Goal: Task Accomplishment & Management: Use online tool/utility

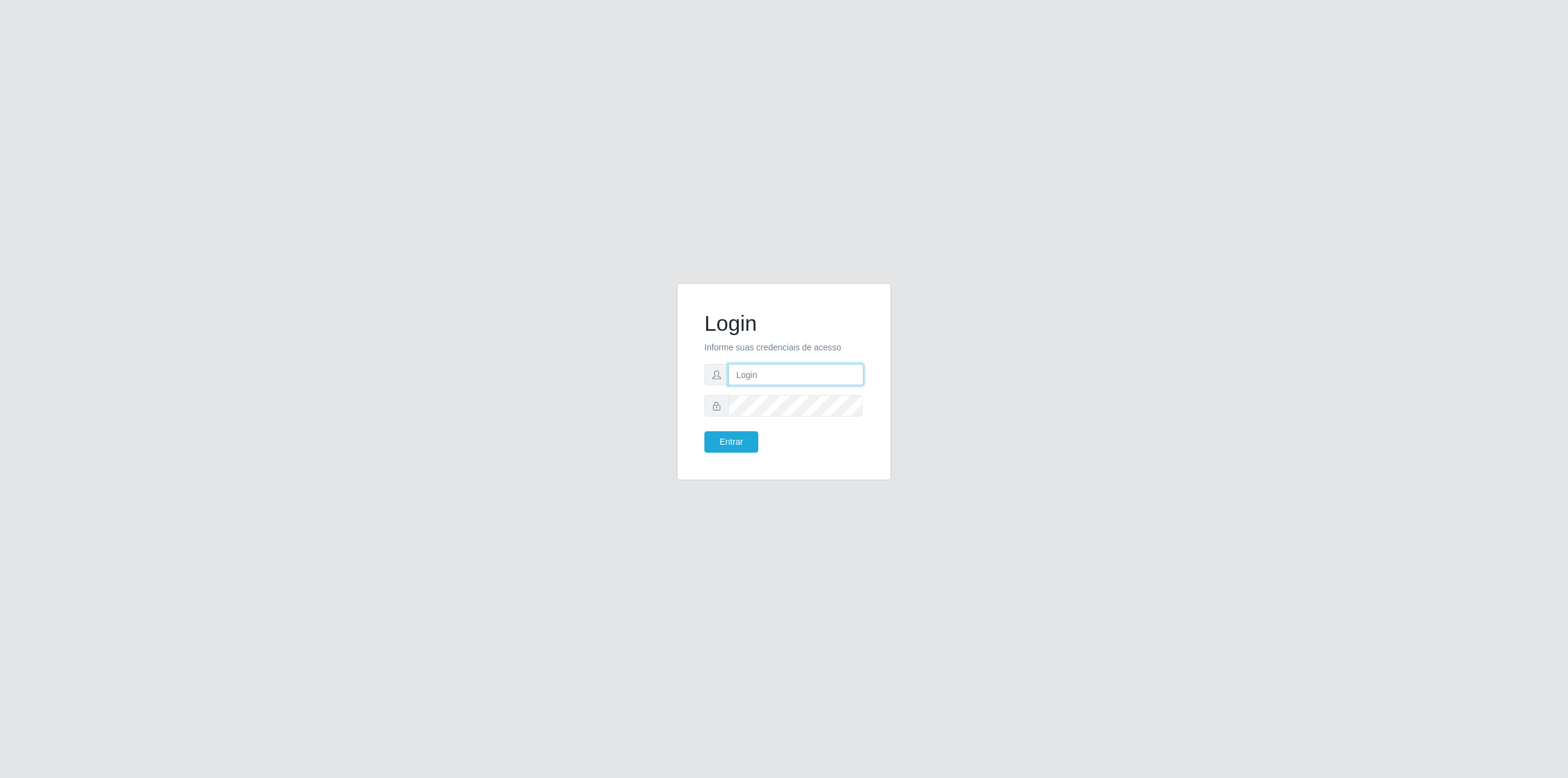
click at [756, 371] on input "text" at bounding box center [796, 373] width 135 height 21
type input "[EMAIL_ADDRESS][PERSON_NAME][DOMAIN_NAME]"
click at [710, 438] on button "Entrar" at bounding box center [731, 441] width 54 height 21
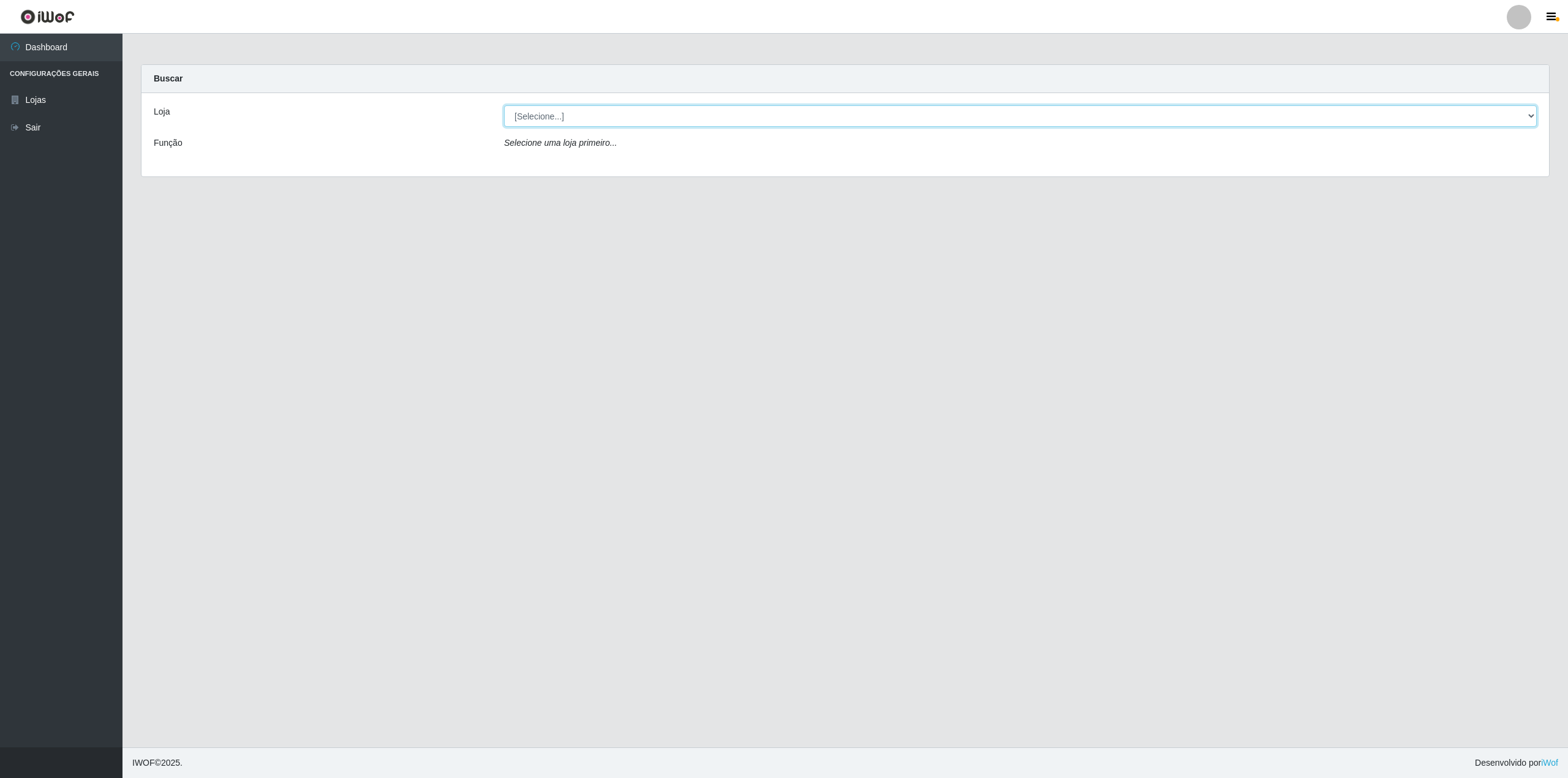
click at [627, 110] on select "[Selecione...] BomQueSó Agreste - Loja 2" at bounding box center [1020, 115] width 1033 height 21
select select "214"
click at [504, 105] on select "[Selecione...] BomQueSó Agreste - Loja 2" at bounding box center [1020, 115] width 1033 height 21
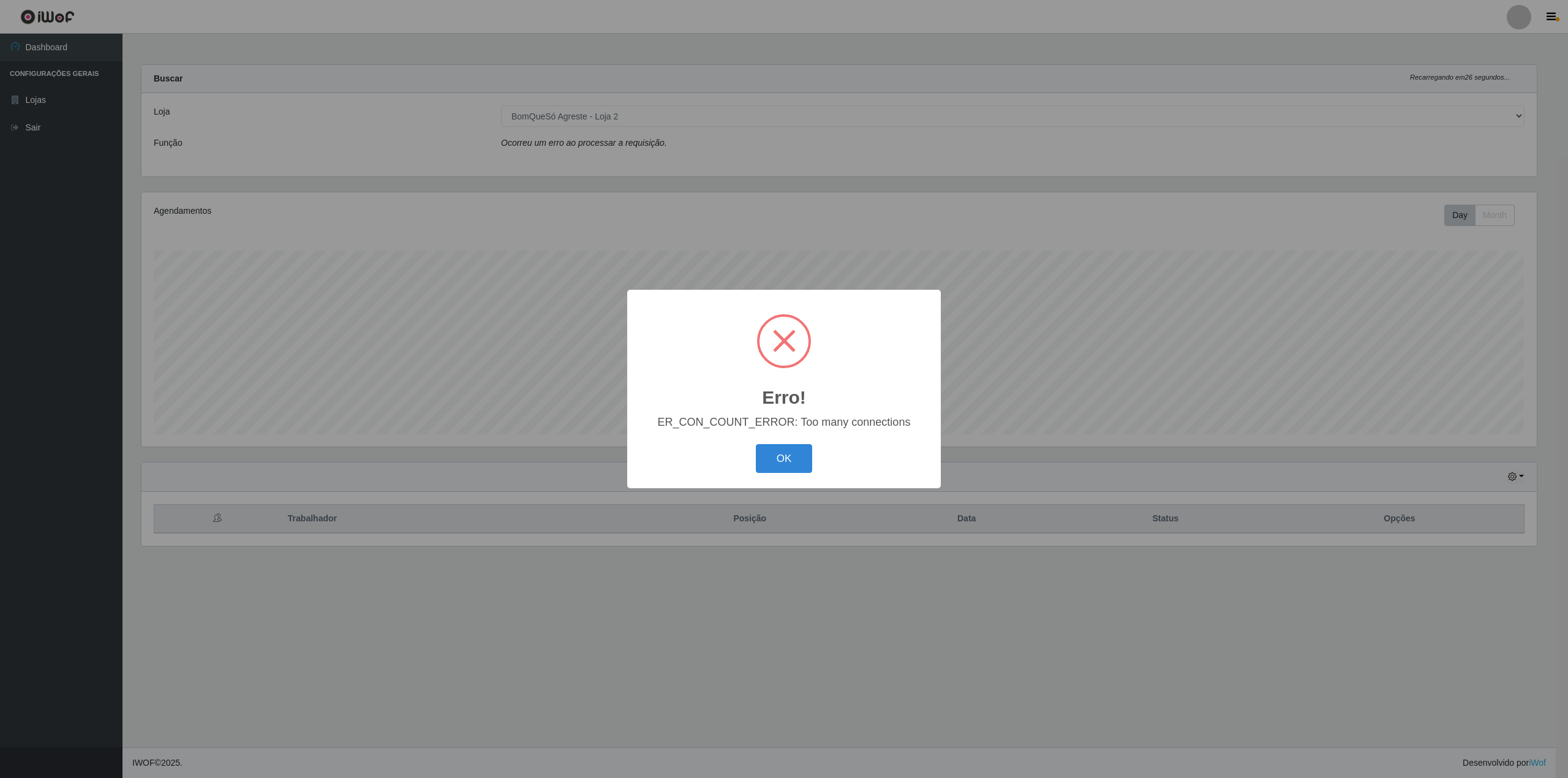
scroll to position [255, 1394]
click at [797, 457] on button "OK" at bounding box center [784, 458] width 57 height 29
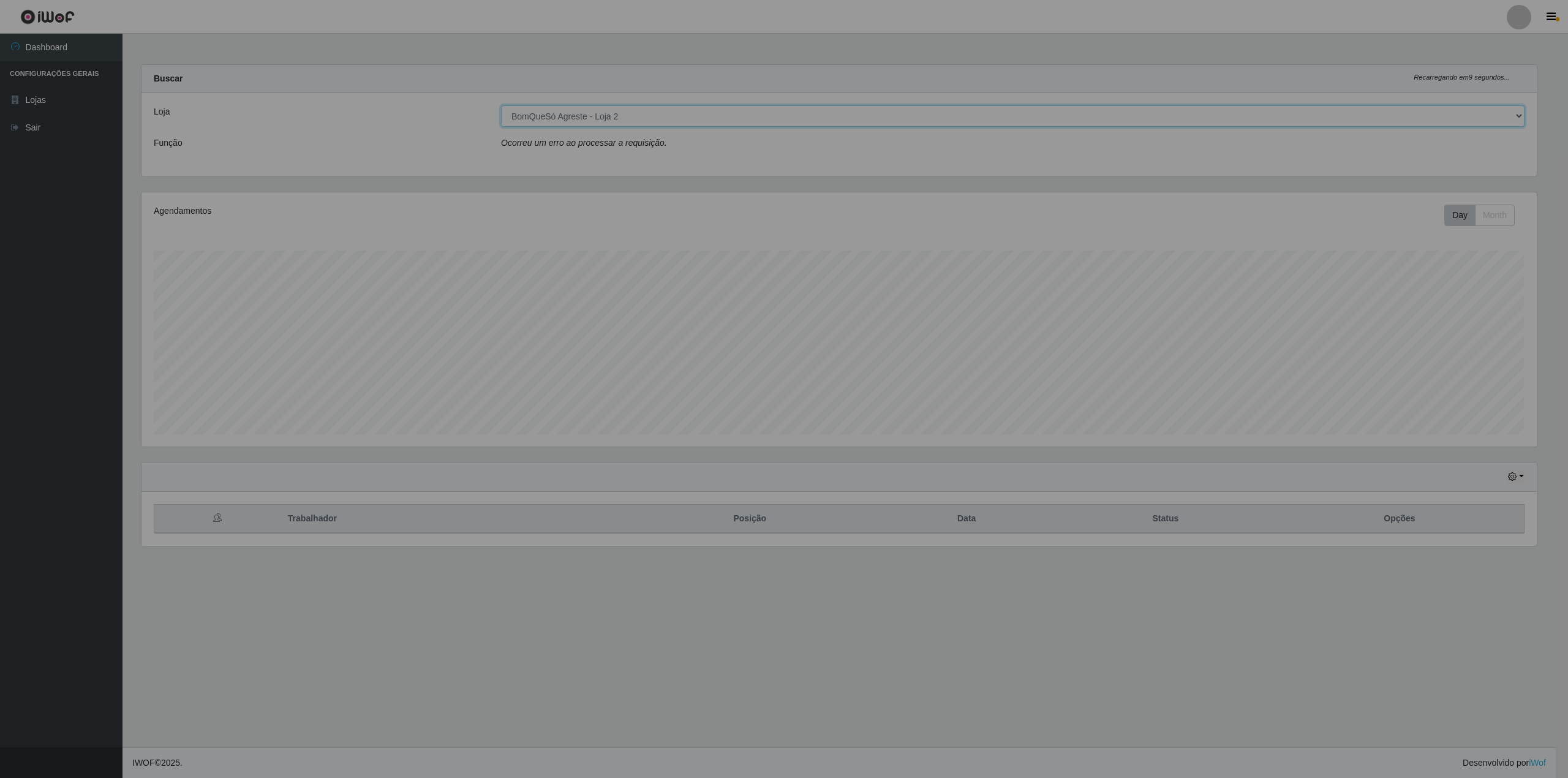
scroll to position [255, 1407]
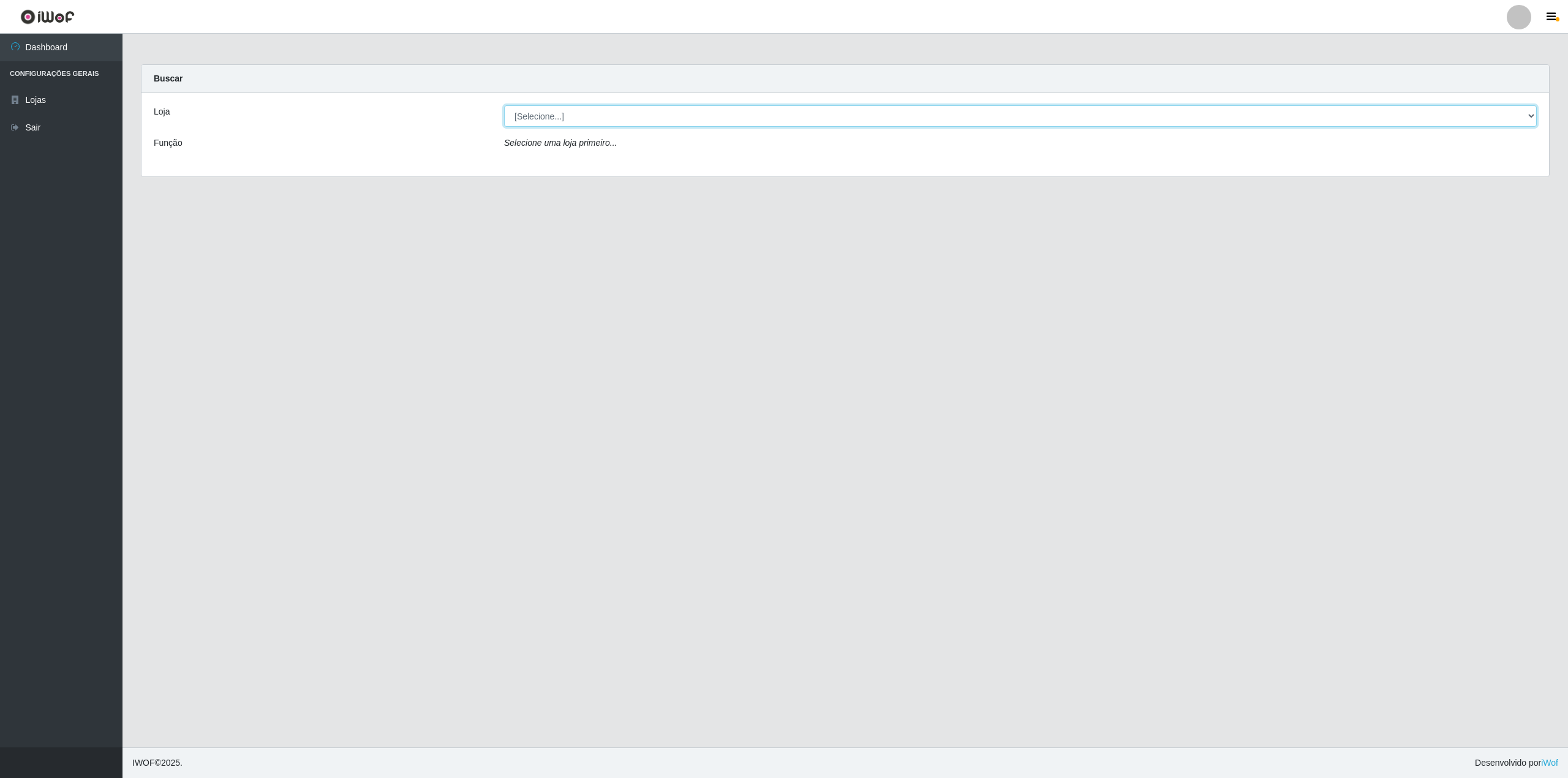
click at [652, 116] on select "[Selecione...] BomQueSó Agreste - Loja 2" at bounding box center [1020, 115] width 1033 height 21
select select "214"
click at [504, 105] on select "[Selecione...] BomQueSó Agreste - Loja 2" at bounding box center [1020, 115] width 1033 height 21
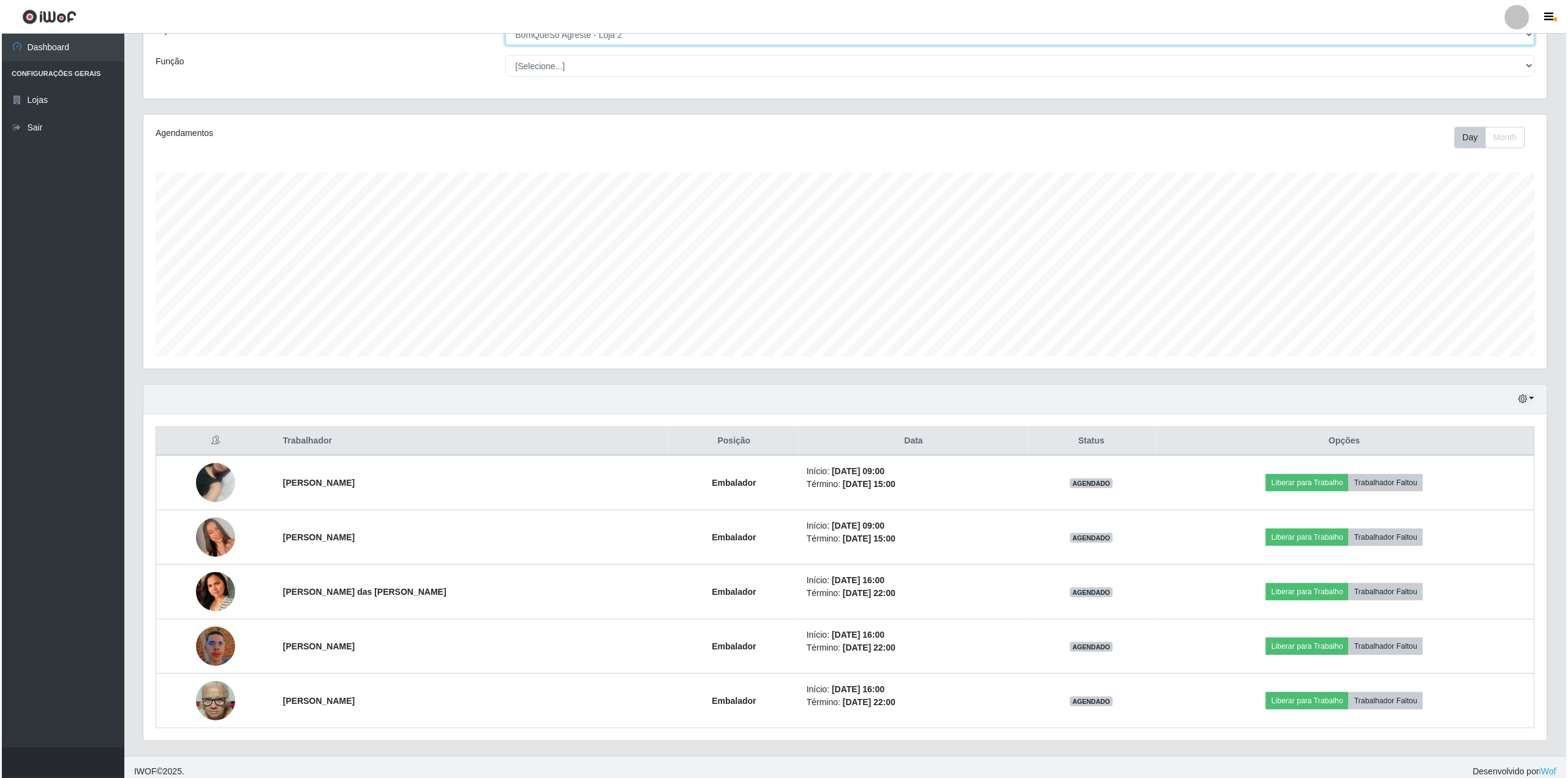
scroll to position [93, 0]
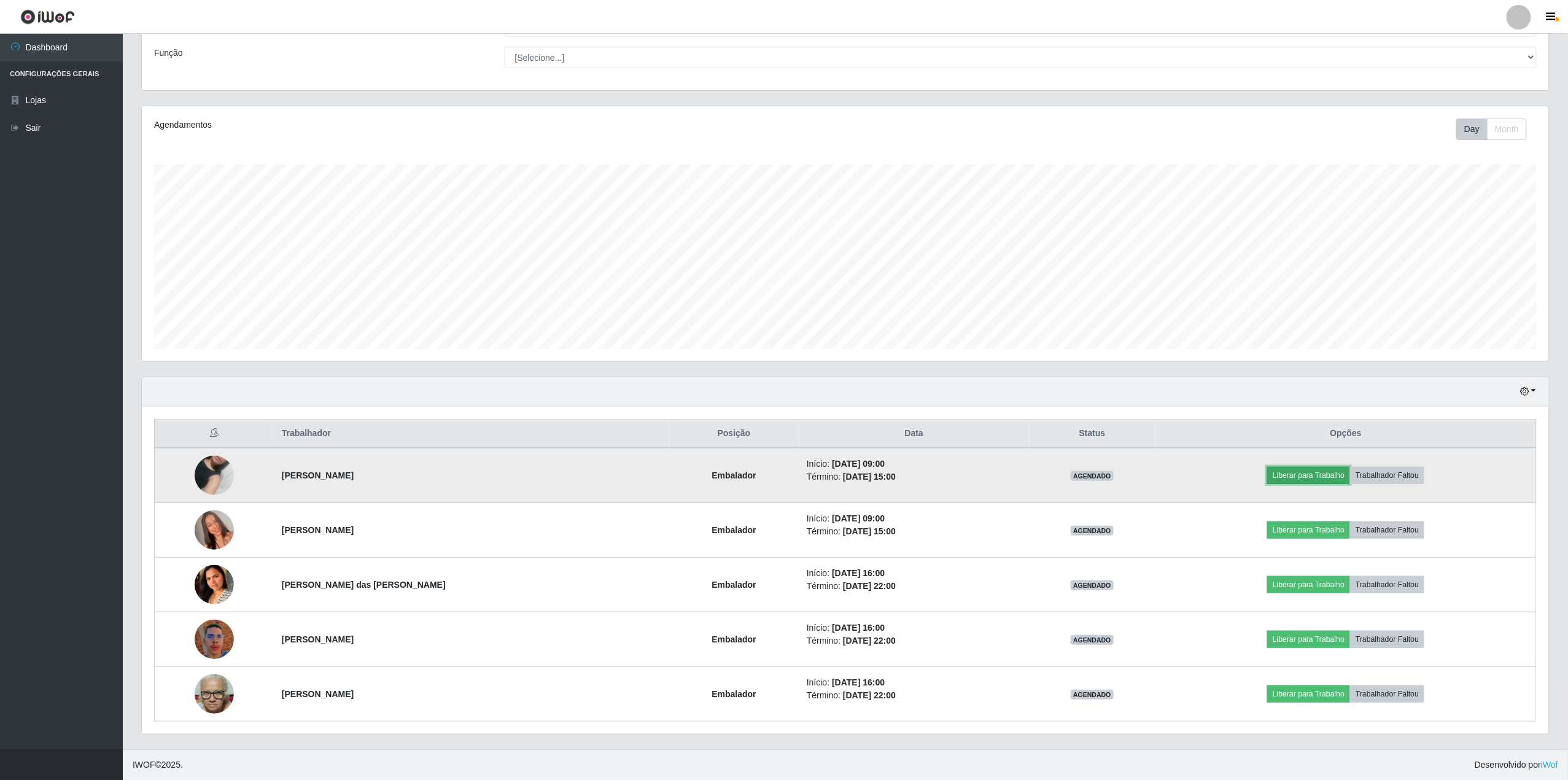
click at [1307, 467] on button "Liberar para Trabalho" at bounding box center [1308, 475] width 83 height 17
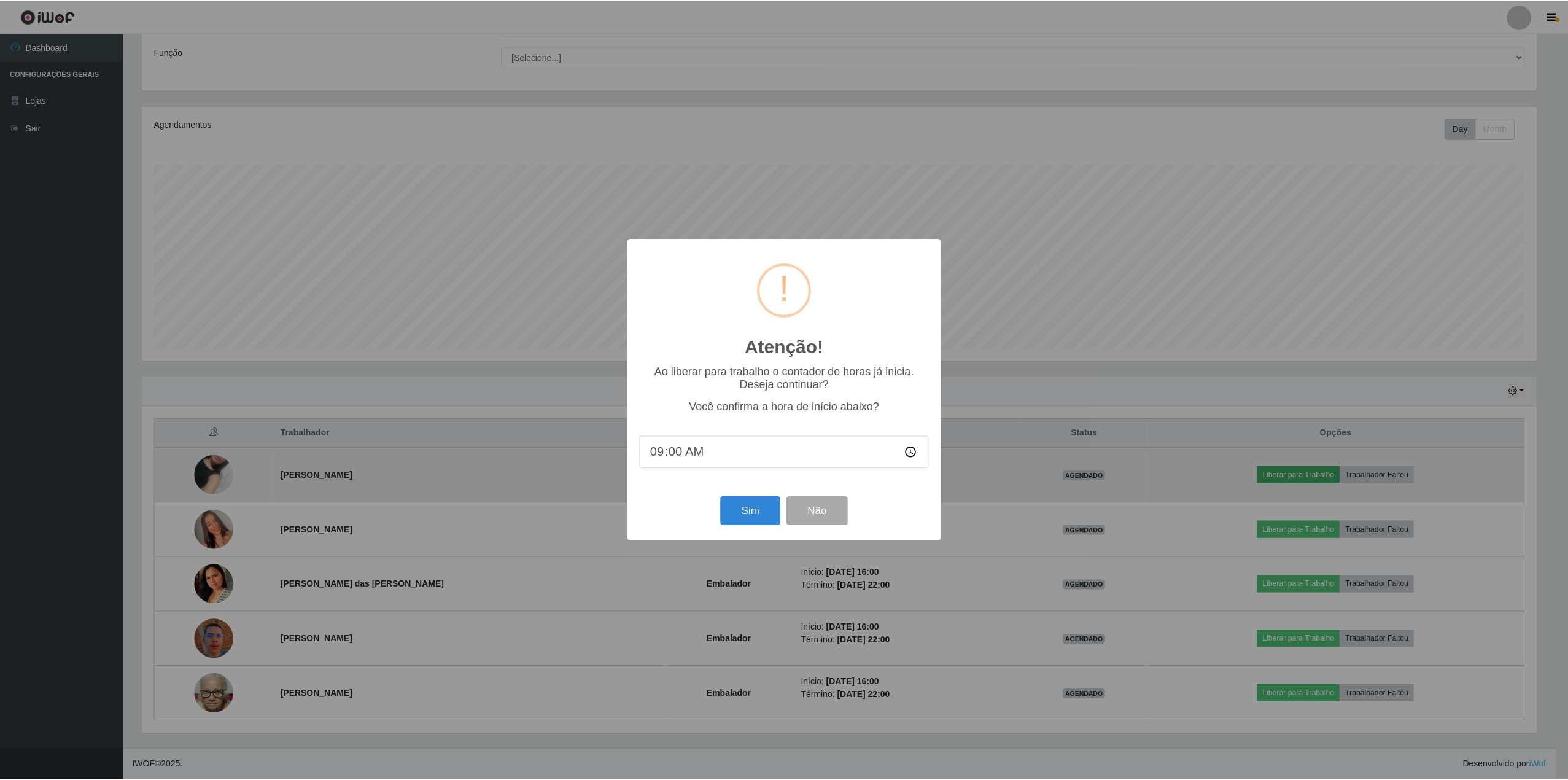
scroll to position [255, 1398]
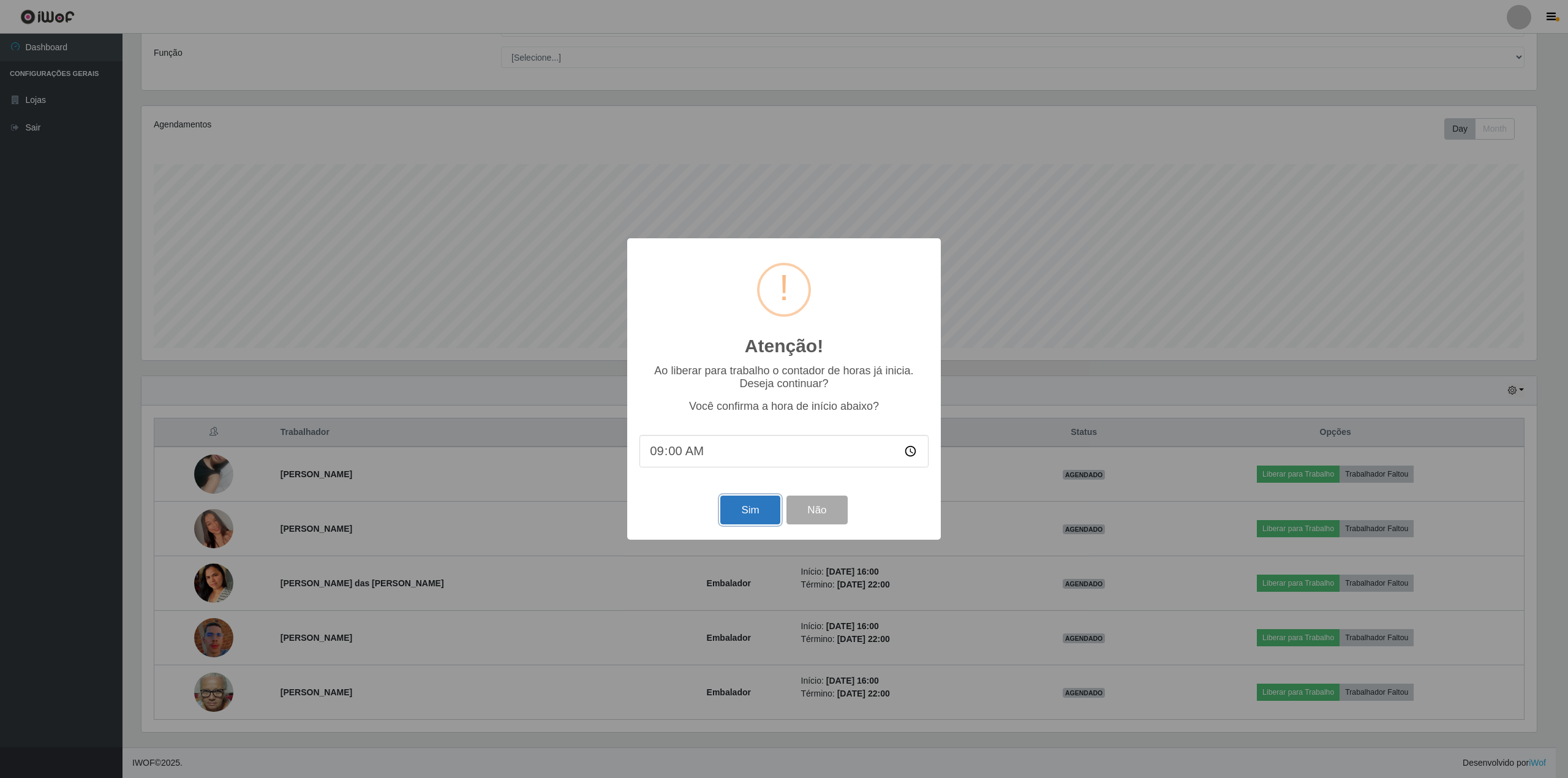
click at [745, 524] on button "Sim" at bounding box center [750, 510] width 59 height 29
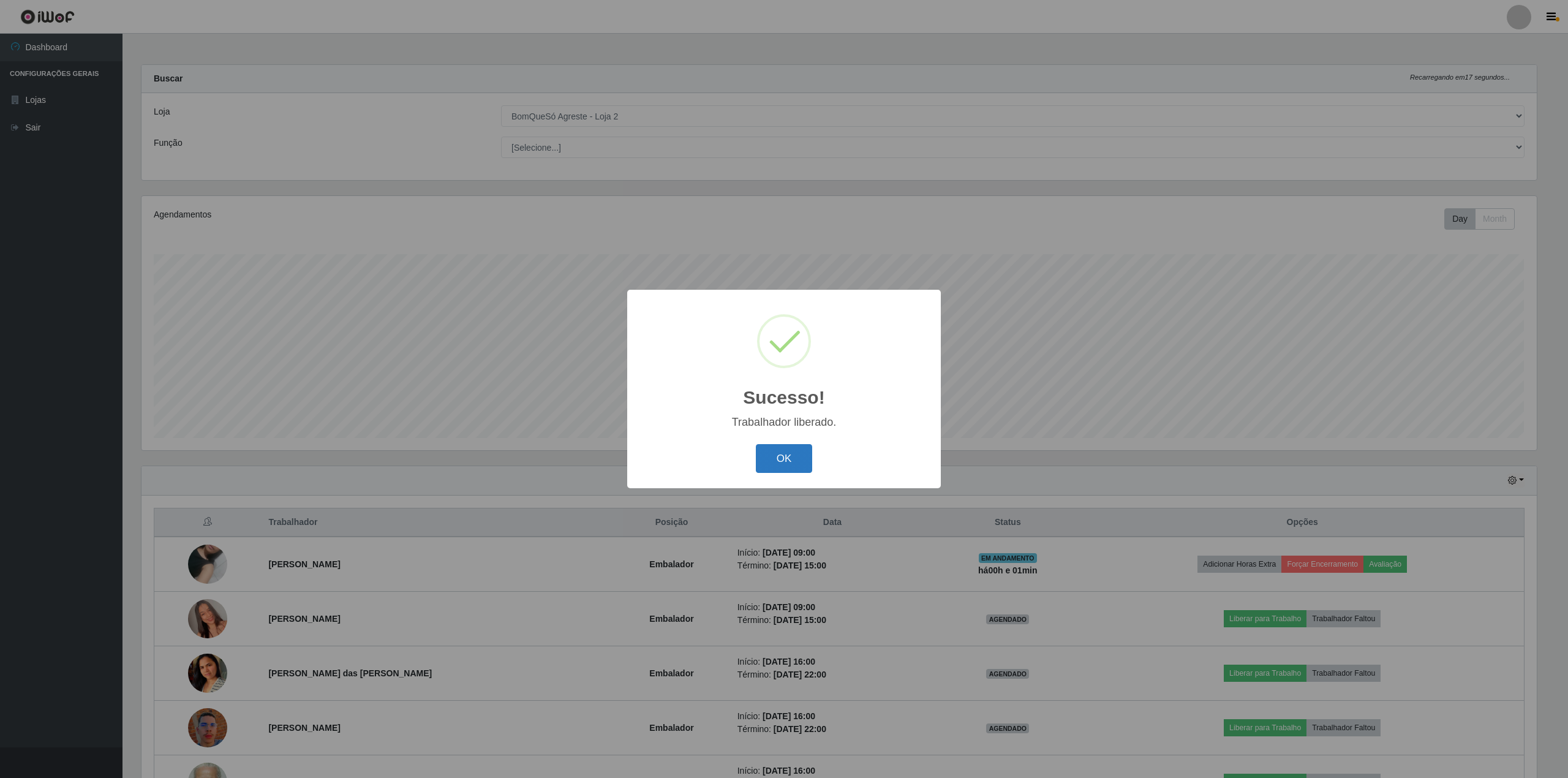
click at [790, 448] on button "OK" at bounding box center [784, 458] width 57 height 29
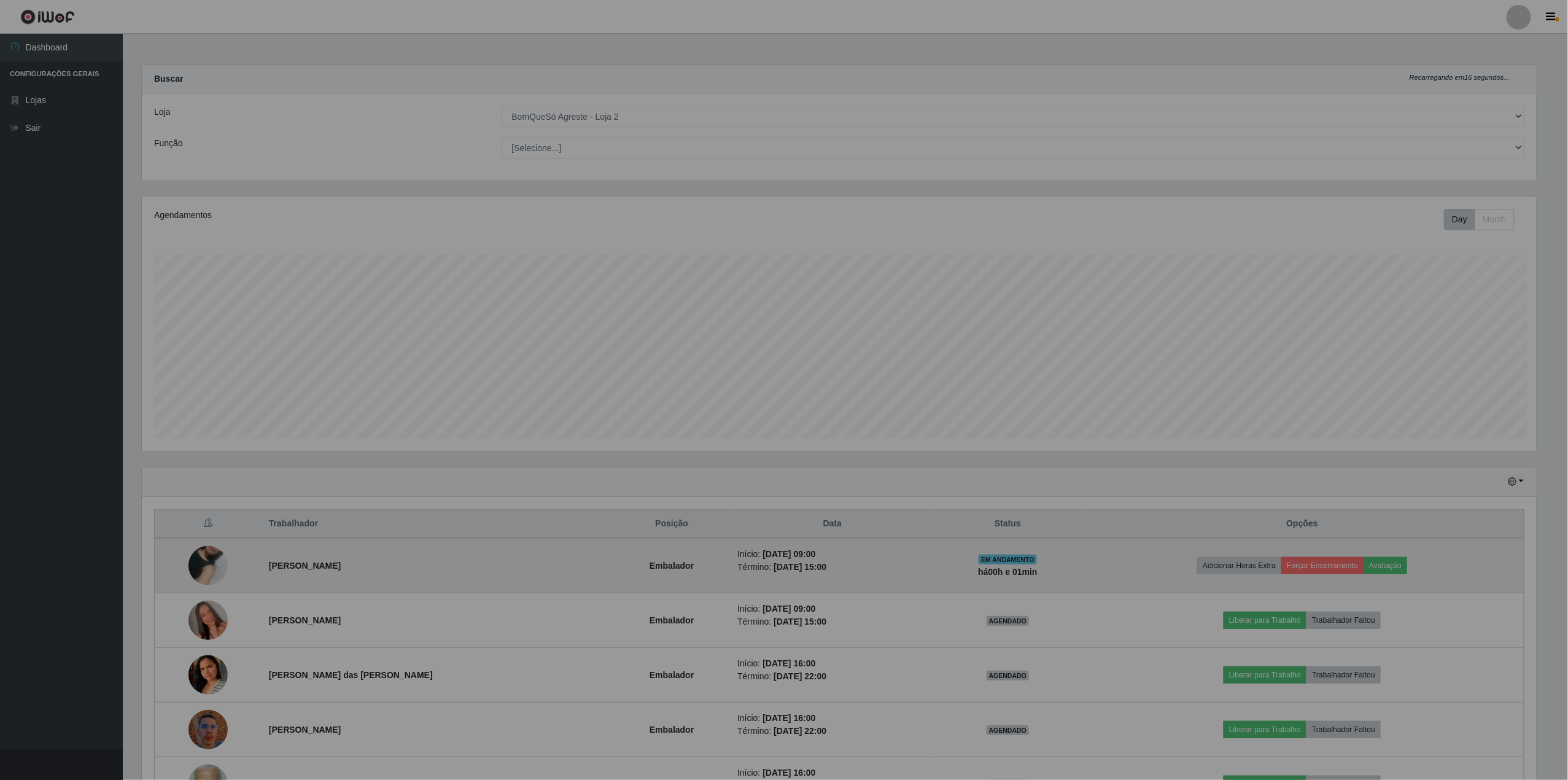
scroll to position [255, 1407]
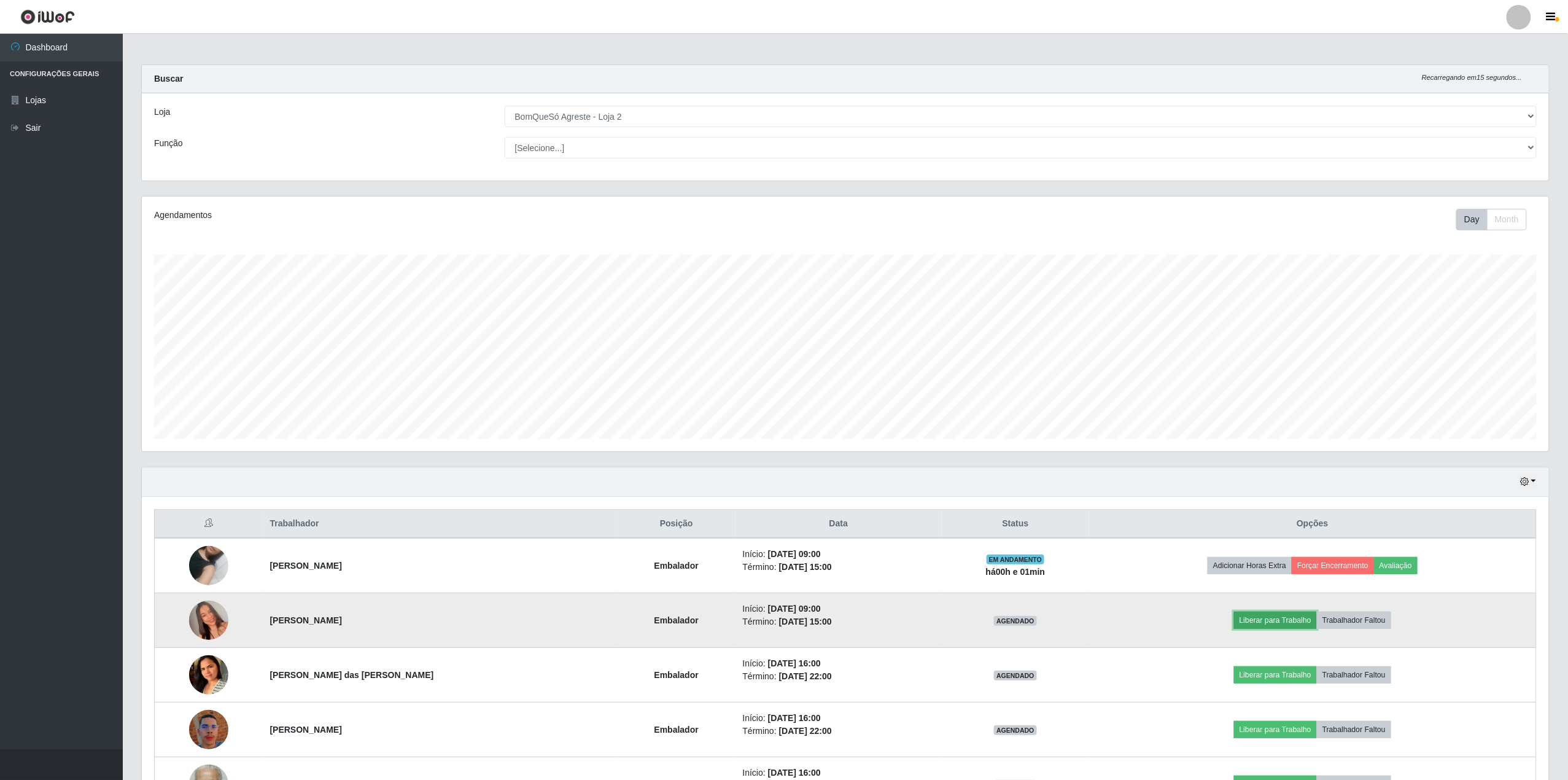
click at [1256, 620] on button "Liberar para Trabalho" at bounding box center [1275, 620] width 83 height 17
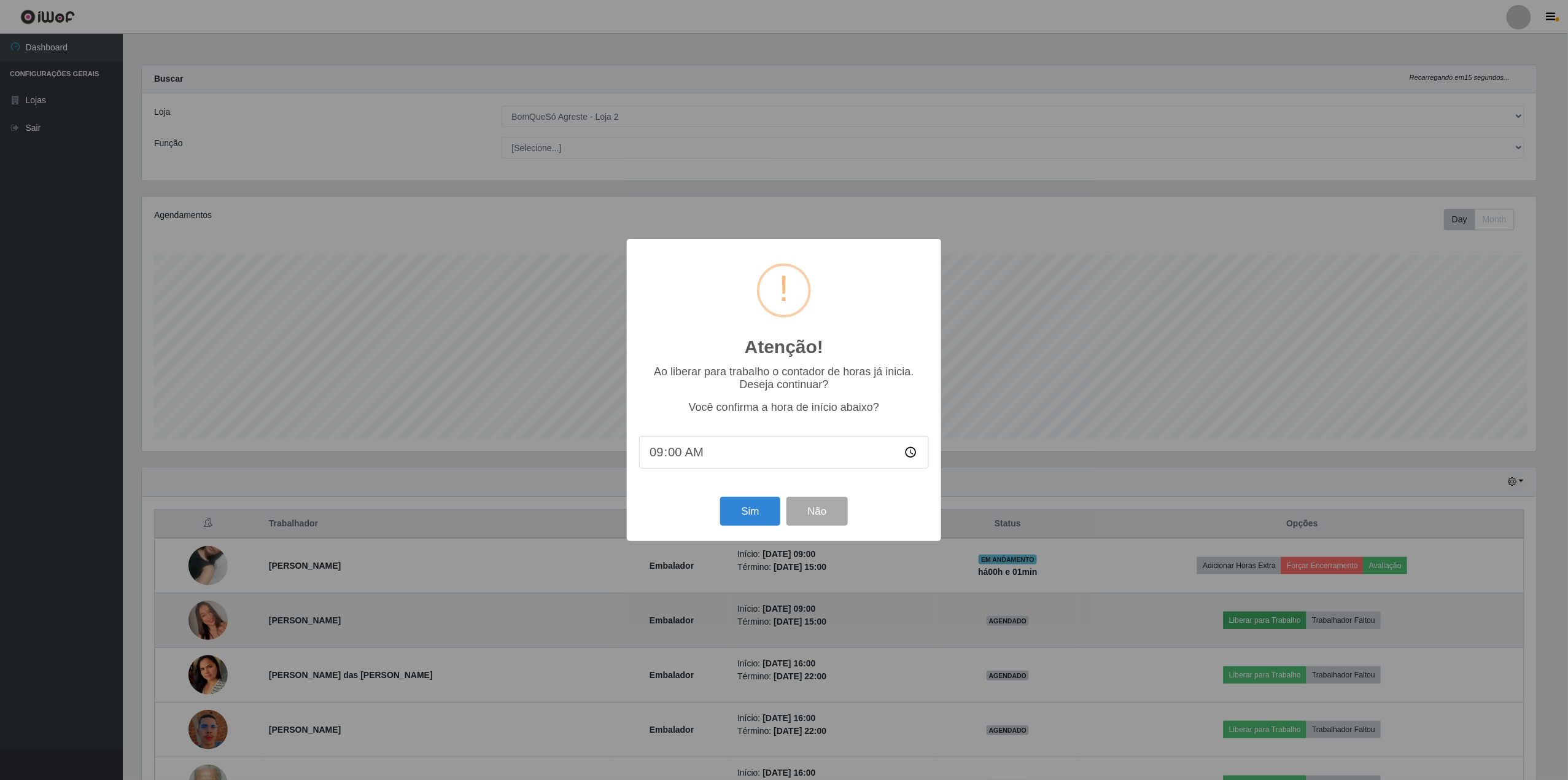
scroll to position [255, 1398]
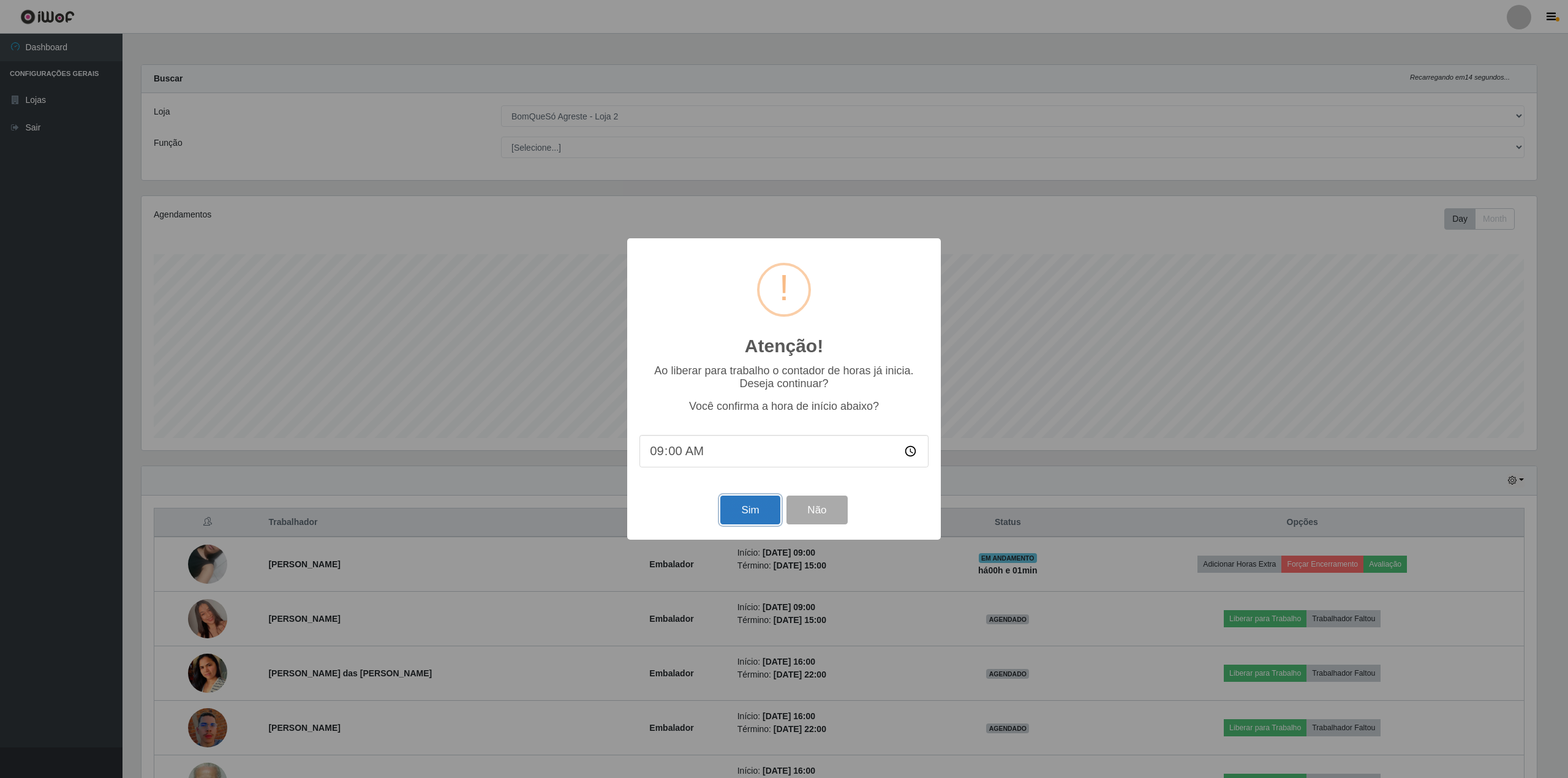
click at [762, 514] on button "Sim" at bounding box center [750, 510] width 59 height 29
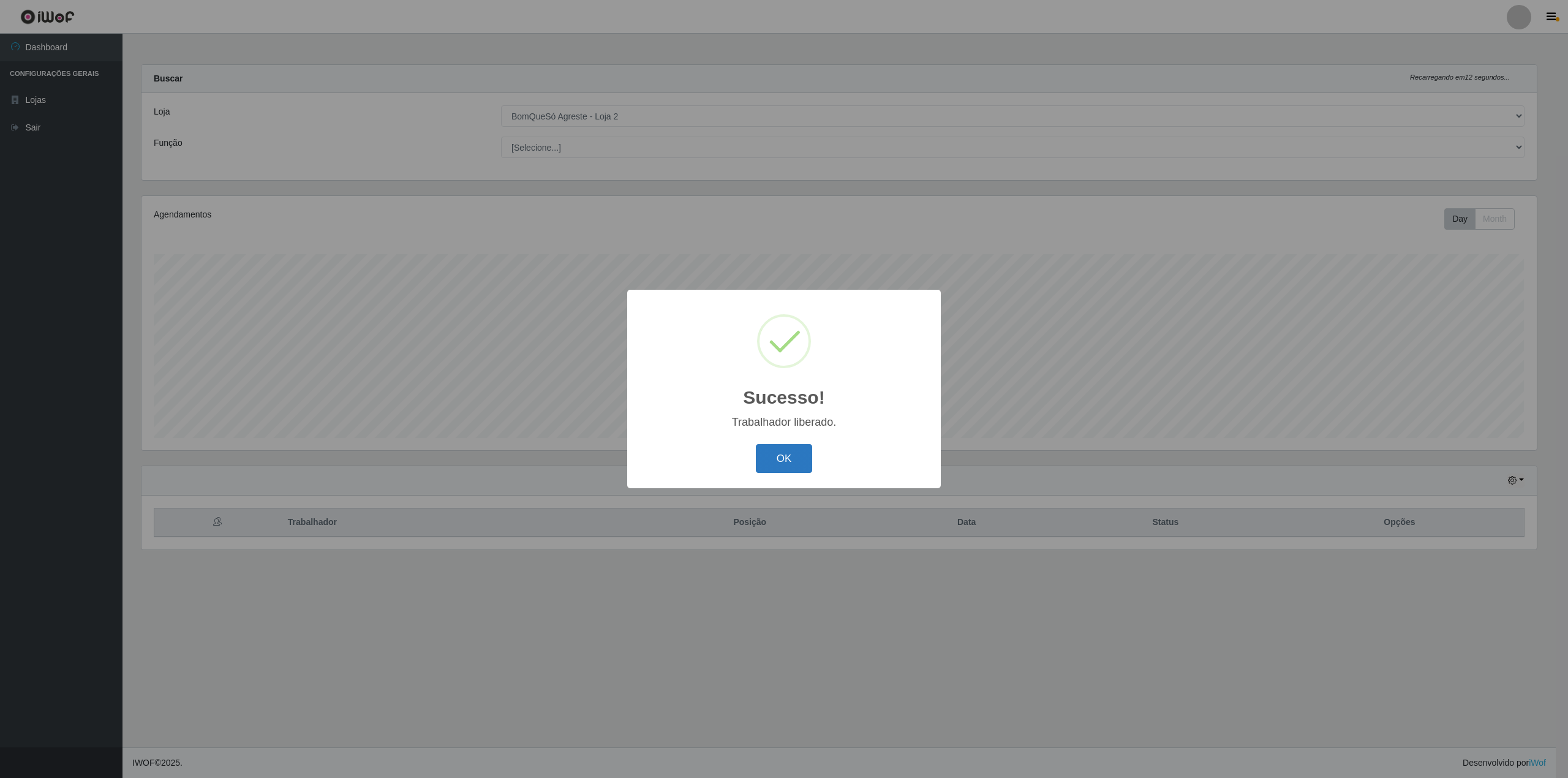
click at [789, 461] on button "OK" at bounding box center [784, 458] width 57 height 29
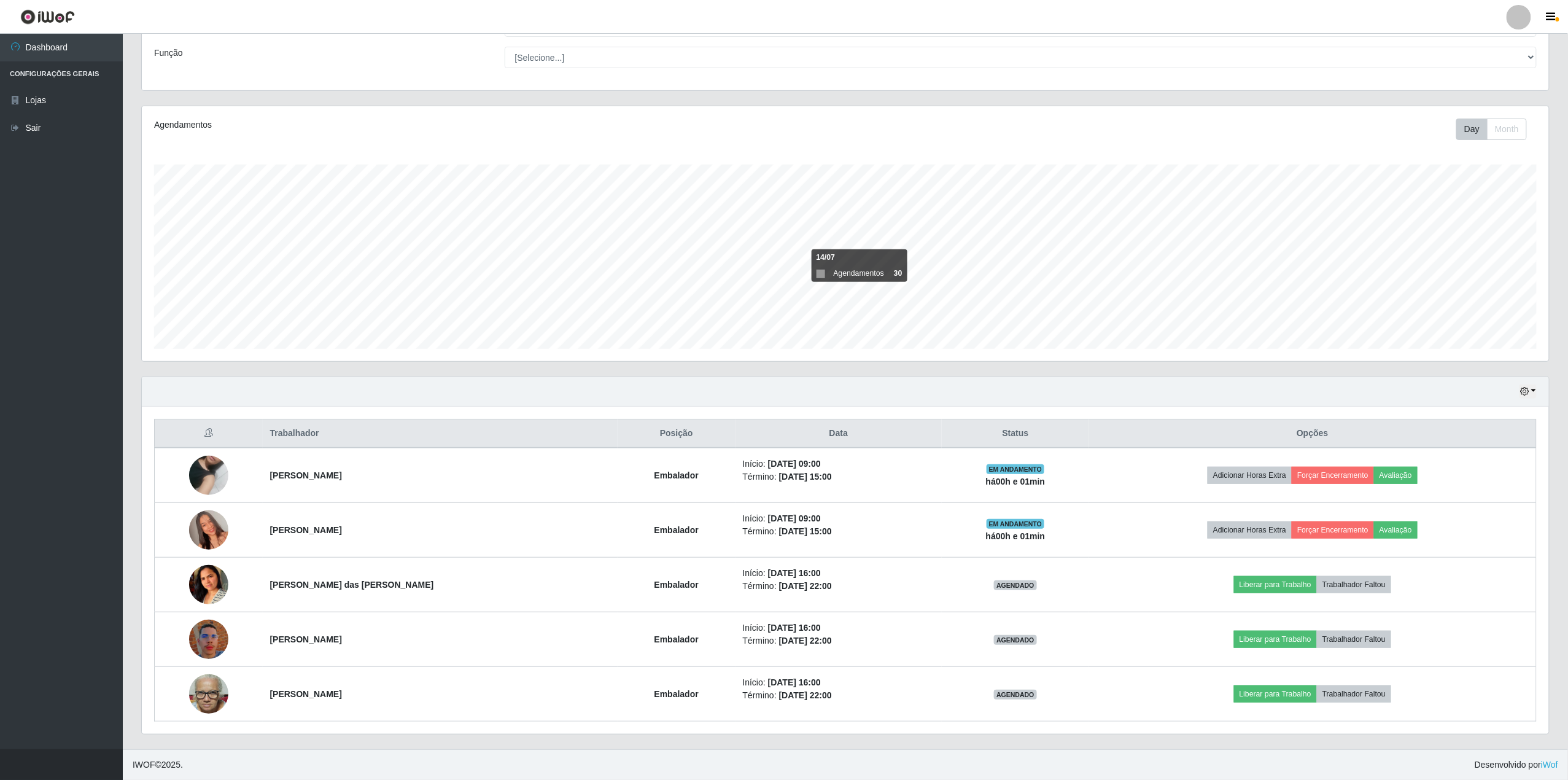
scroll to position [0, 0]
